Goal: Navigation & Orientation: Find specific page/section

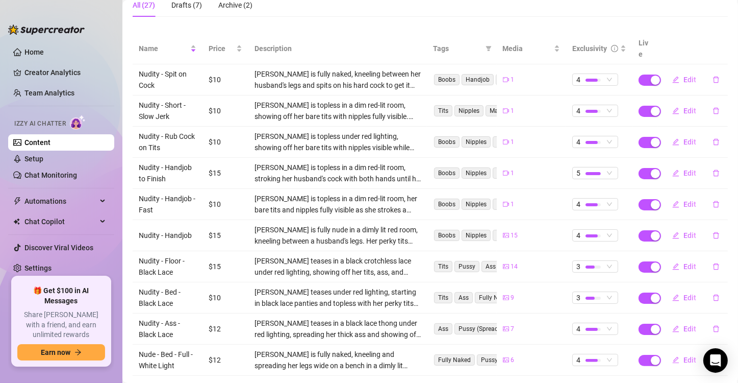
scroll to position [92, 0]
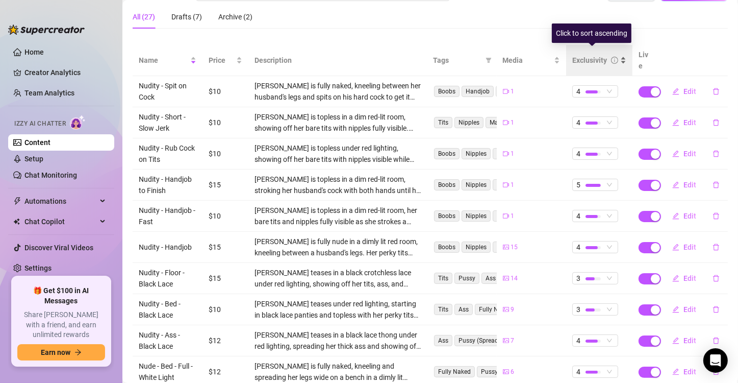
click at [619, 59] on div "Exclusivity" at bounding box center [599, 60] width 54 height 11
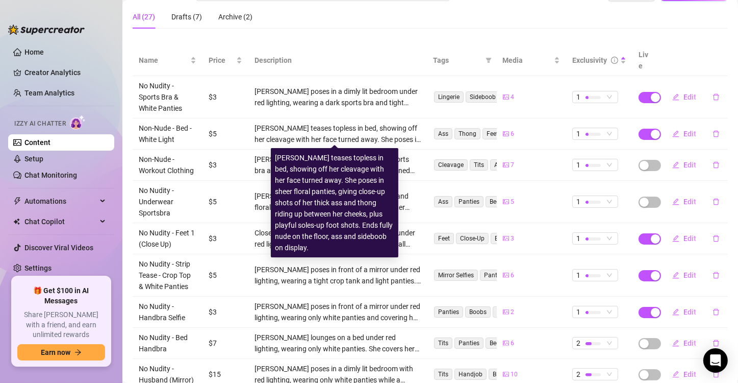
scroll to position [41, 0]
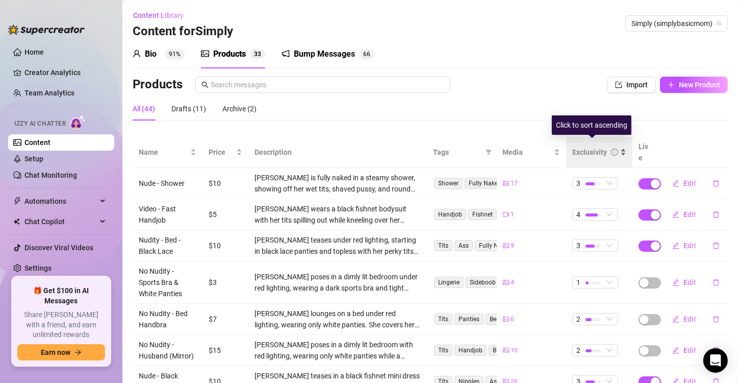
click at [614, 151] on div "Exclusivity" at bounding box center [599, 151] width 54 height 11
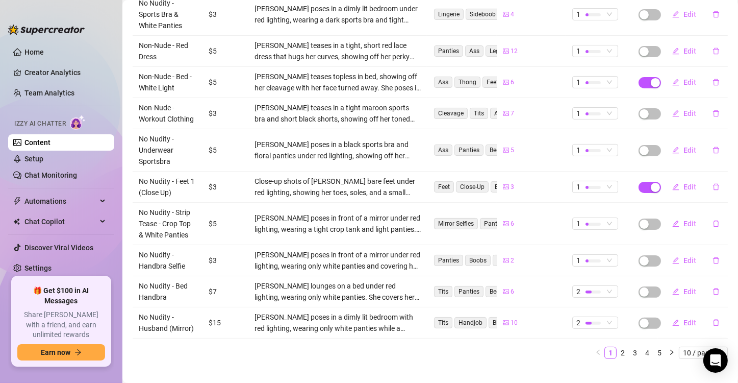
scroll to position [177, 0]
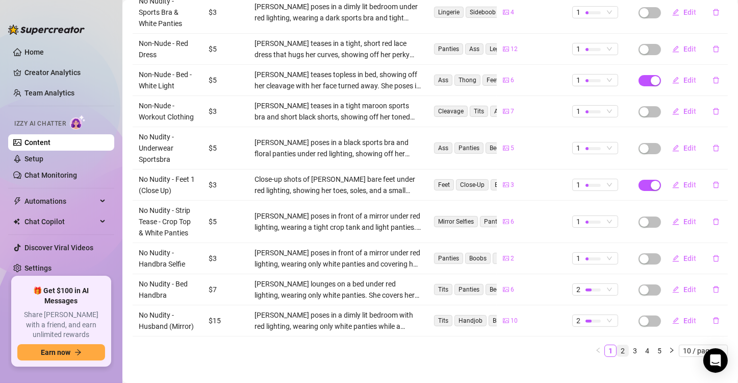
click at [617, 345] on link "2" at bounding box center [622, 350] width 11 height 11
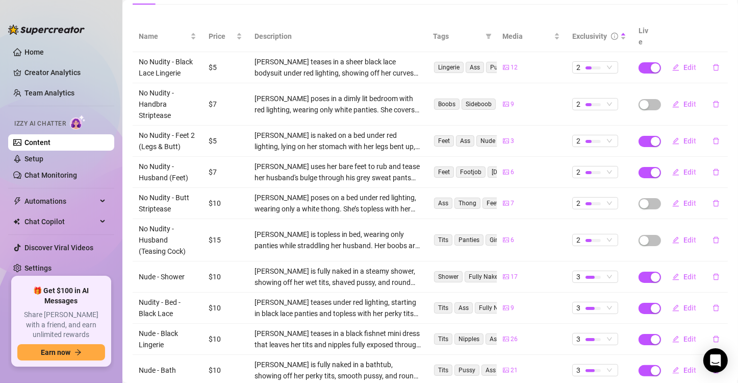
scroll to position [114, 0]
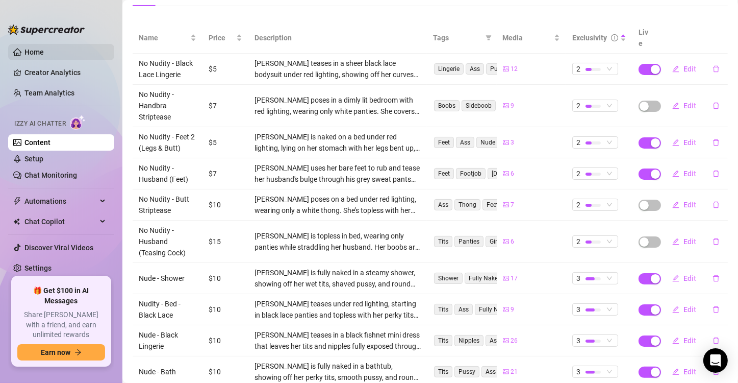
click at [43, 49] on link "Home" at bounding box center [33, 52] width 19 height 8
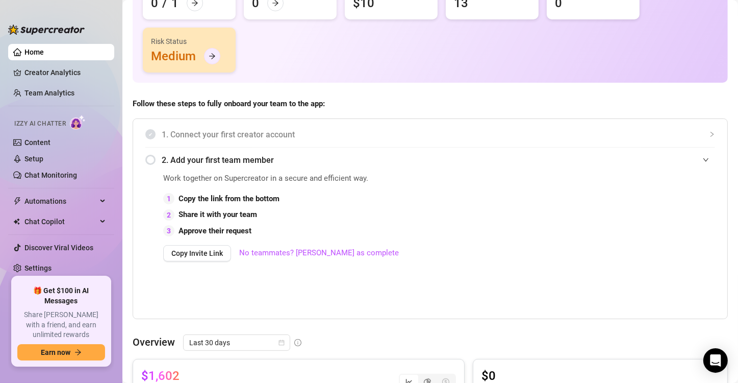
click at [213, 57] on icon "arrow-right" at bounding box center [212, 56] width 7 height 7
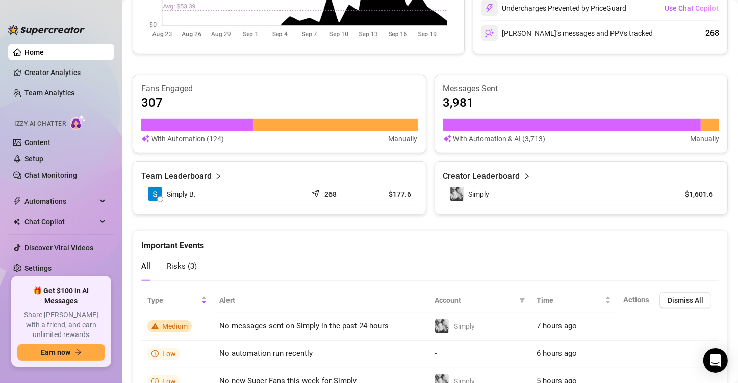
scroll to position [571, 0]
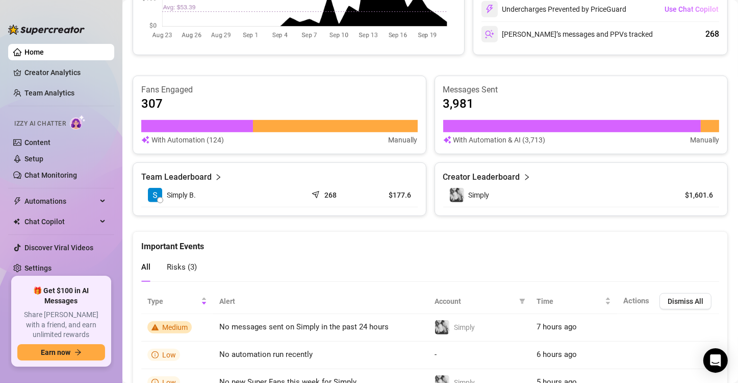
click at [177, 262] on span "Risks ( 3 )" at bounding box center [182, 266] width 30 height 9
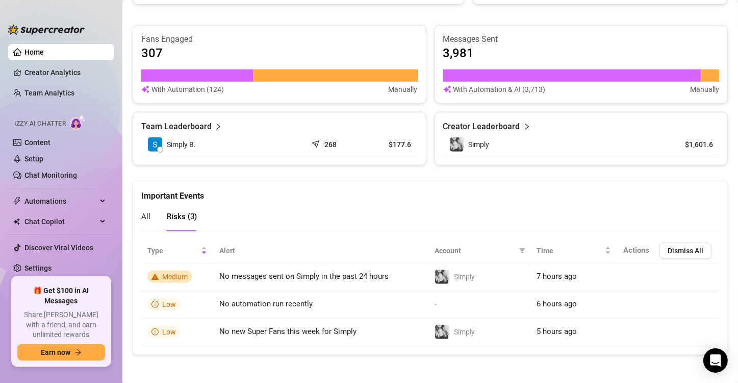
scroll to position [622, 0]
